Goal: Task Accomplishment & Management: Manage account settings

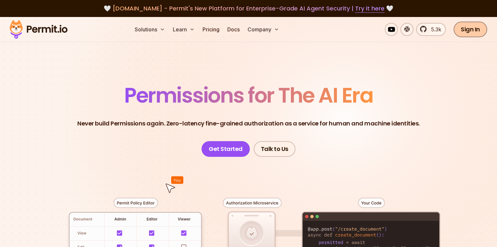
click at [464, 26] on link "Sign In" at bounding box center [471, 30] width 34 height 16
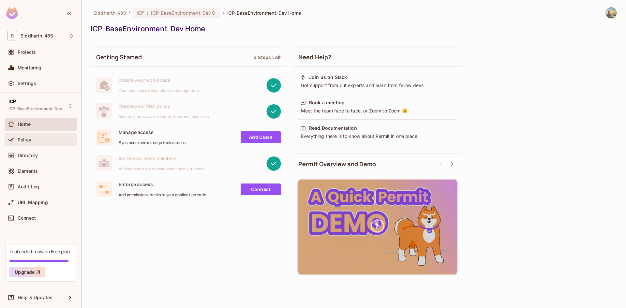
click at [38, 143] on div "Policy" at bounding box center [40, 140] width 67 height 8
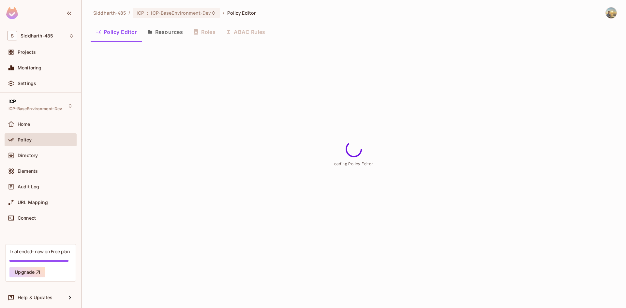
click at [176, 27] on button "Resources" at bounding box center [165, 32] width 46 height 16
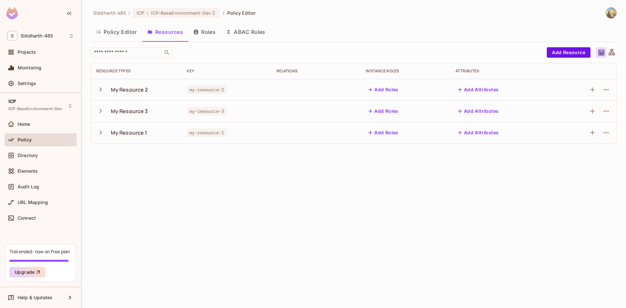
click at [99, 91] on icon "button" at bounding box center [100, 89] width 9 height 9
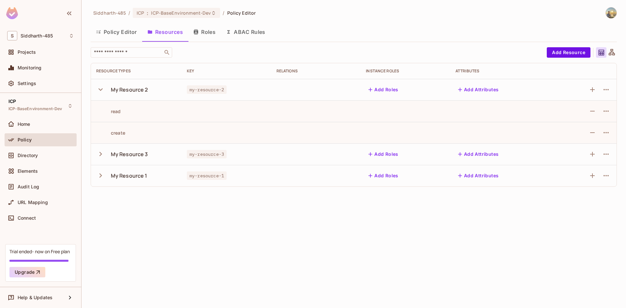
click at [101, 154] on icon "button" at bounding box center [100, 154] width 9 height 9
click at [102, 226] on div "My Resource 1" at bounding box center [136, 219] width 80 height 14
click at [100, 220] on icon "button" at bounding box center [100, 218] width 9 height 9
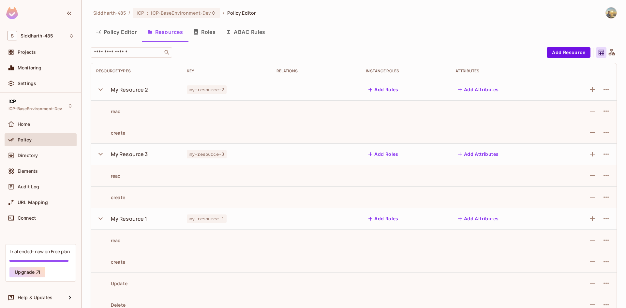
scroll to position [13, 0]
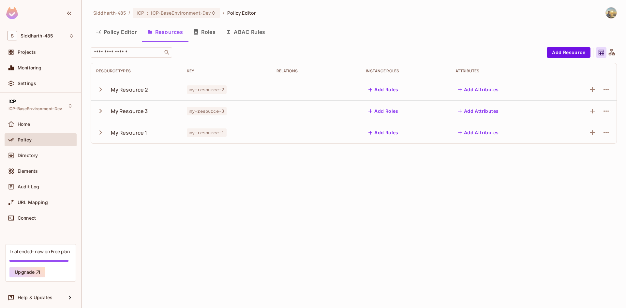
click at [101, 136] on icon "button" at bounding box center [100, 132] width 9 height 9
click at [177, 170] on div "Siddharth-485 / ICP : ICP-BaseEnvironment-Dev / Policy Editor Policy Editor Res…" at bounding box center [354, 154] width 545 height 308
